Goal: Task Accomplishment & Management: Use online tool/utility

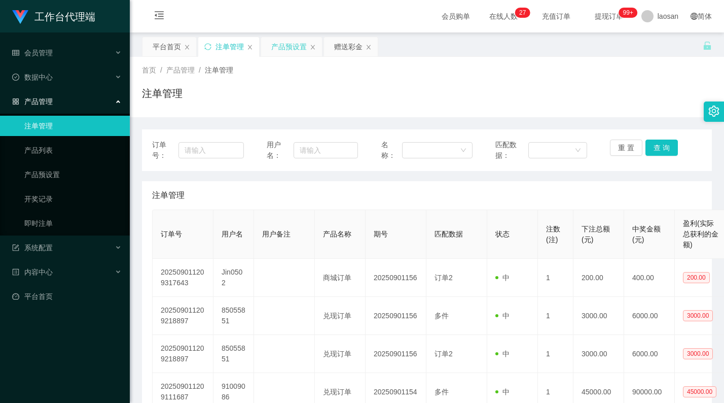
click at [297, 49] on div "产品预设置" at bounding box center [289, 46] width 36 height 19
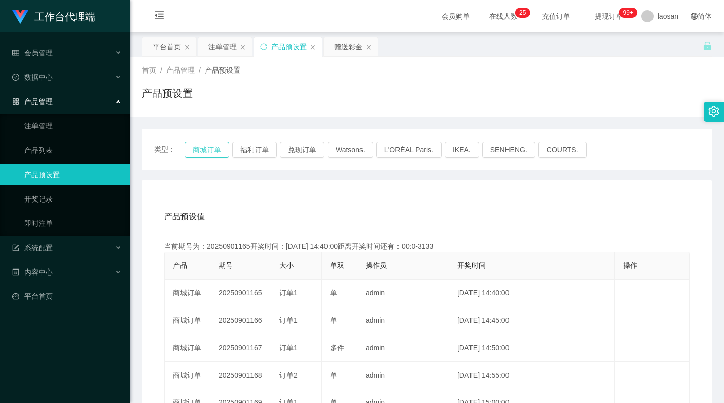
click at [209, 150] on button "商城订单" at bounding box center [207, 150] width 45 height 16
click at [226, 48] on div "注单管理" at bounding box center [223, 46] width 28 height 19
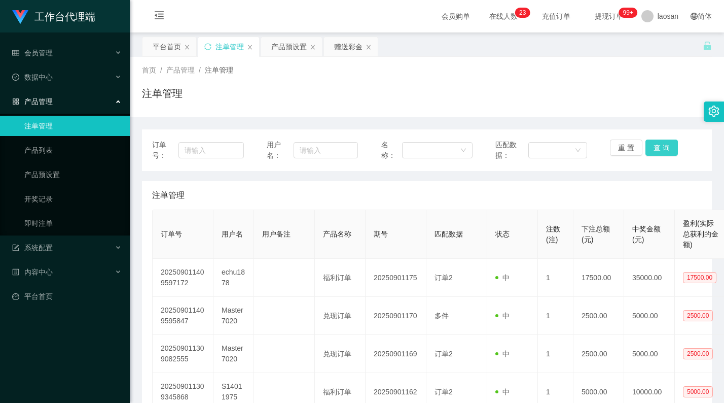
click at [662, 147] on button "查 询" at bounding box center [662, 148] width 32 height 16
click at [662, 147] on button "查 询" at bounding box center [668, 148] width 44 height 16
click at [662, 147] on button "查 询" at bounding box center [662, 148] width 32 height 16
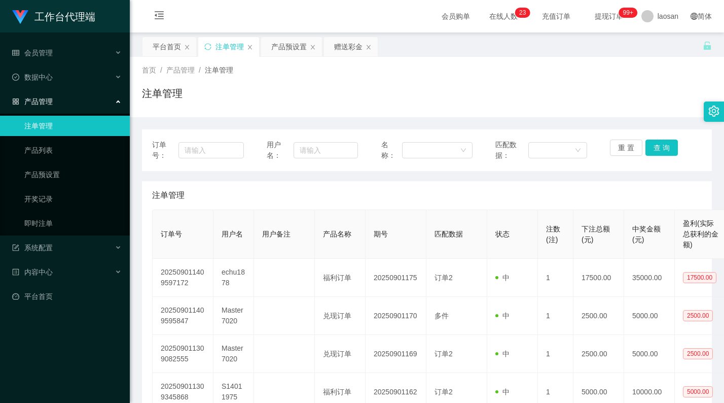
click at [660, 68] on div "首页 / 产品管理 / 注单管理 /" at bounding box center [427, 70] width 570 height 11
click at [656, 151] on button "查 询" at bounding box center [662, 148] width 32 height 16
click at [656, 151] on button "查 询" at bounding box center [668, 148] width 44 height 16
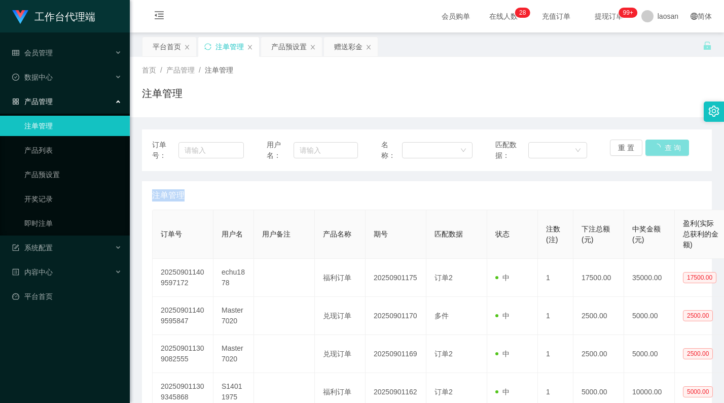
click at [656, 151] on div "重 置 查 询" at bounding box center [656, 150] width 92 height 21
click at [657, 150] on button "查 询" at bounding box center [662, 148] width 32 height 16
click at [658, 149] on button "查 询" at bounding box center [662, 148] width 32 height 16
click at [658, 149] on button "查 询" at bounding box center [668, 148] width 44 height 16
click at [658, 149] on div "重 置 查 询" at bounding box center [656, 150] width 92 height 21
